Goal: Task Accomplishment & Management: Use online tool/utility

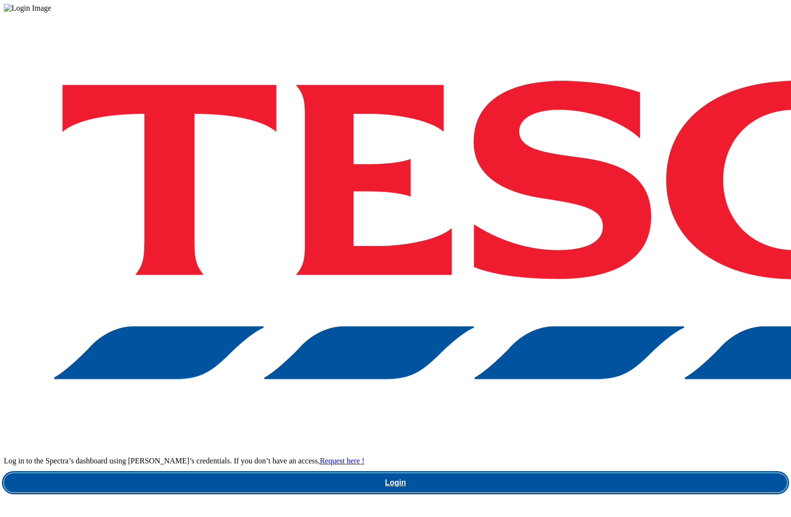
click at [565, 473] on link "Login" at bounding box center [395, 482] width 783 height 19
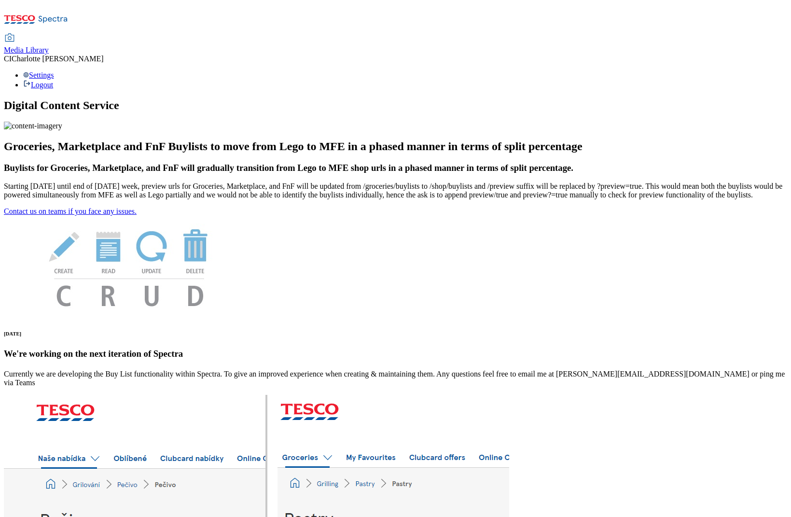
click at [49, 46] on span "Media Library" at bounding box center [26, 50] width 45 height 8
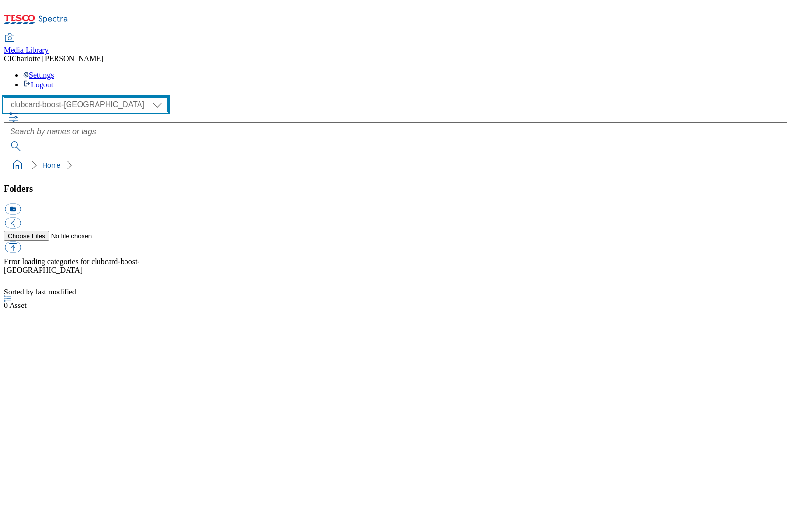
click at [51, 97] on select "Clubcard Boost UK Clubcard Marketing Clubcard ROI clubcard-boost-uk Dotcom [GEO…" at bounding box center [86, 104] width 164 height 15
select select "flare-ghs-roi"
click at [7, 97] on select "Clubcard Boost UK Clubcard Marketing Clubcard ROI clubcard-boost-uk Dotcom [GEO…" at bounding box center [86, 104] width 164 height 15
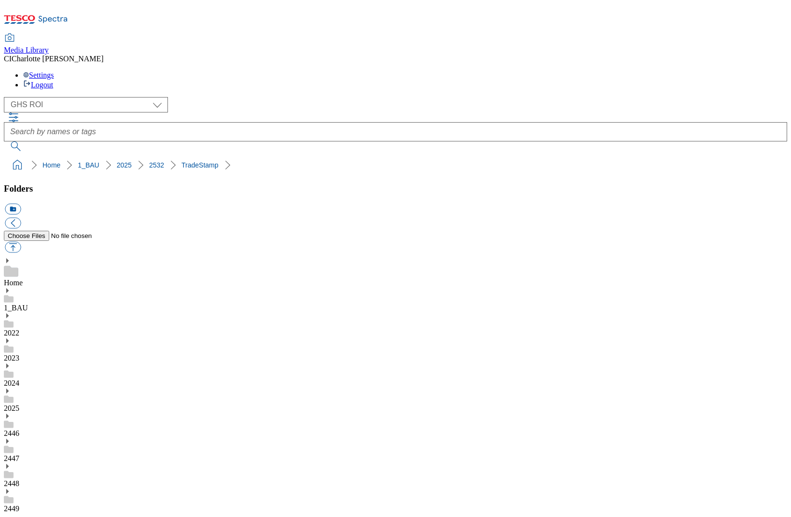
scroll to position [583, 0]
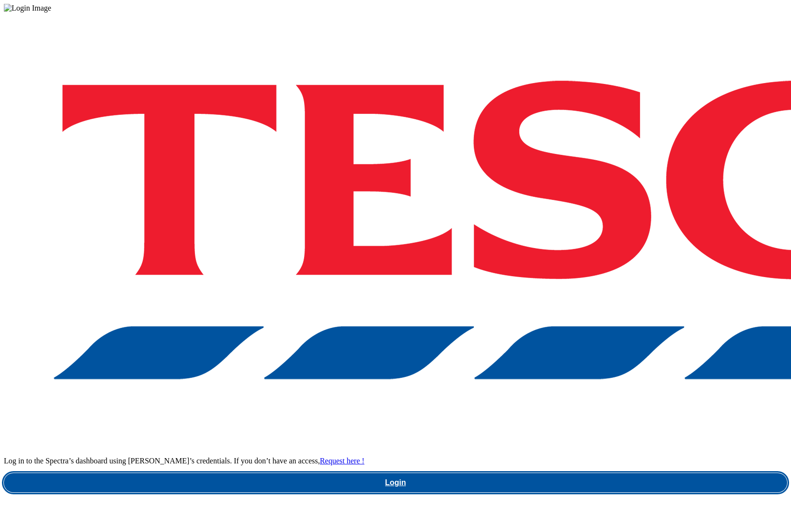
click at [556, 473] on link "Login" at bounding box center [395, 482] width 783 height 19
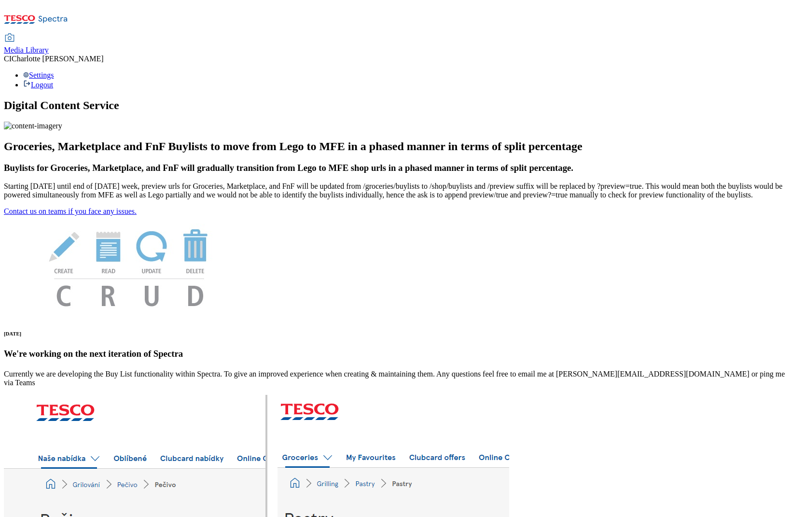
drag, startPoint x: 143, startPoint y: 20, endPoint x: 144, endPoint y: 28, distance: 7.7
click at [49, 46] on span "Media Library" at bounding box center [26, 50] width 45 height 8
select select "clubcard-boost-[GEOGRAPHIC_DATA]"
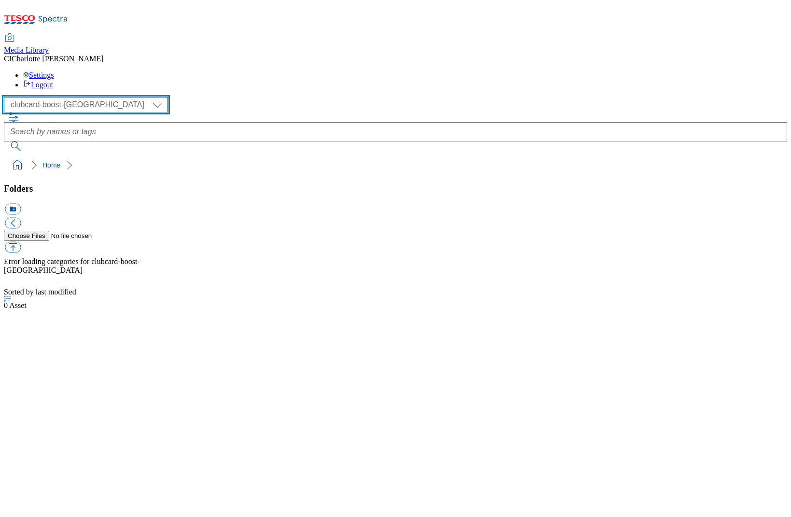
click at [77, 97] on select "Clubcard Boost UK Clubcard Marketing Clubcard ROI clubcard-boost-uk Dotcom [GEO…" at bounding box center [86, 104] width 164 height 15
click at [7, 97] on select "Clubcard Boost UK Clubcard Marketing Clubcard ROI clubcard-boost-uk Dotcom [GEO…" at bounding box center [86, 104] width 164 height 15
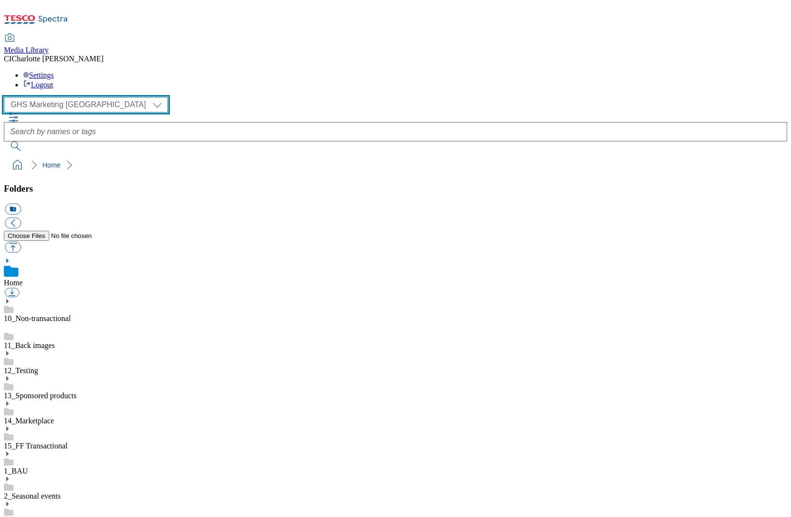
scroll to position [0, 0]
click at [84, 97] on select "Clubcard Boost UK Clubcard Marketing Clubcard ROI clubcard-boost-uk Dotcom [GEO…" at bounding box center [86, 104] width 164 height 15
select select "flare-ghs-roi"
click at [7, 97] on select "Clubcard Boost UK Clubcard Marketing Clubcard ROI clubcard-boost-uk Dotcom [GEO…" at bounding box center [86, 104] width 164 height 15
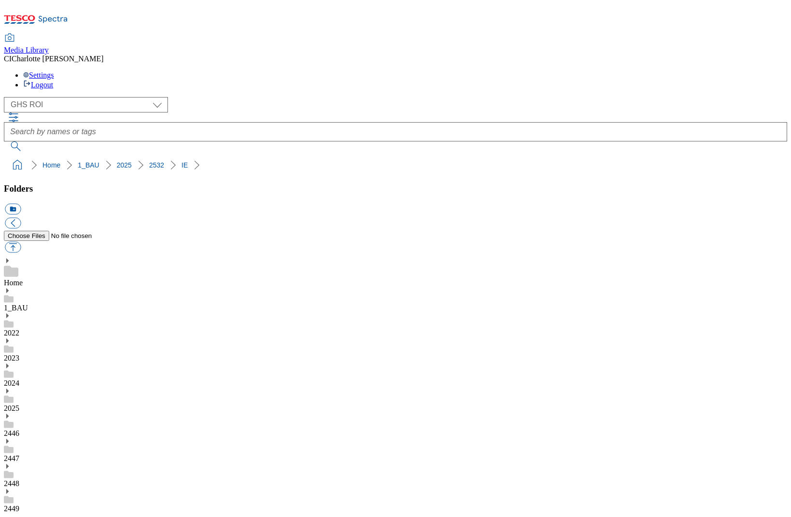
scroll to position [513, 0]
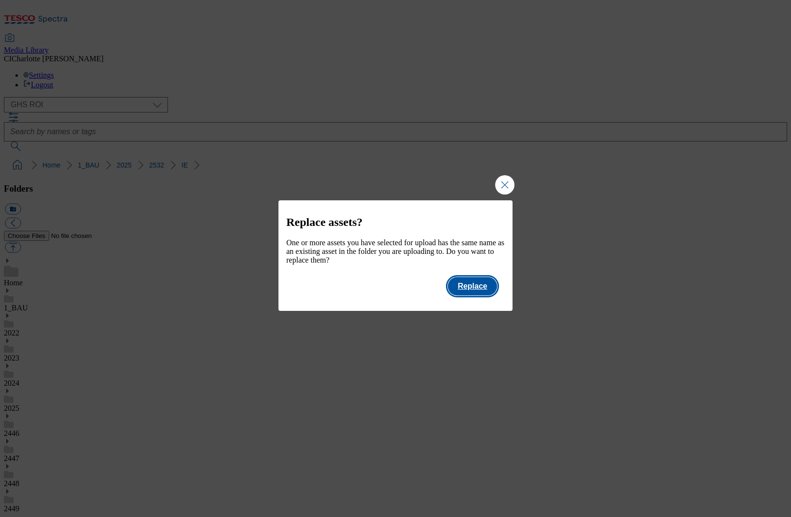
drag, startPoint x: 472, startPoint y: 293, endPoint x: 484, endPoint y: 295, distance: 12.8
click at [472, 293] on button "Replace" at bounding box center [472, 286] width 49 height 18
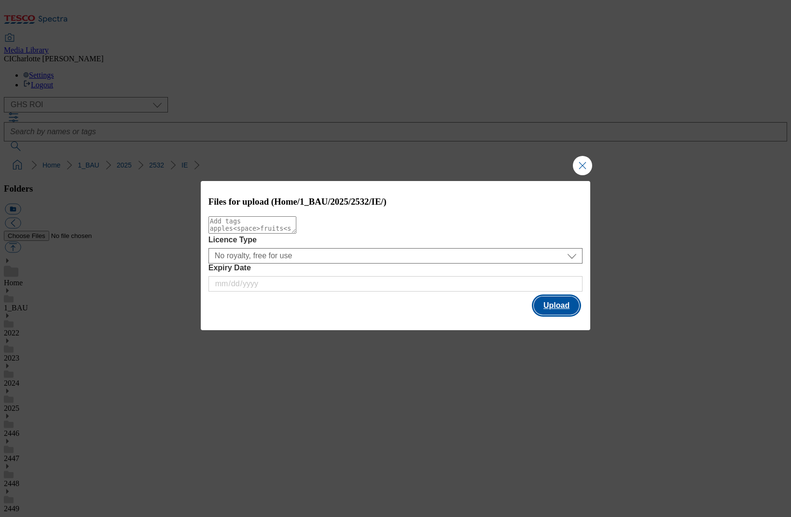
click at [563, 312] on button "Upload" at bounding box center [556, 305] width 45 height 18
